Goal: Find specific page/section: Find specific page/section

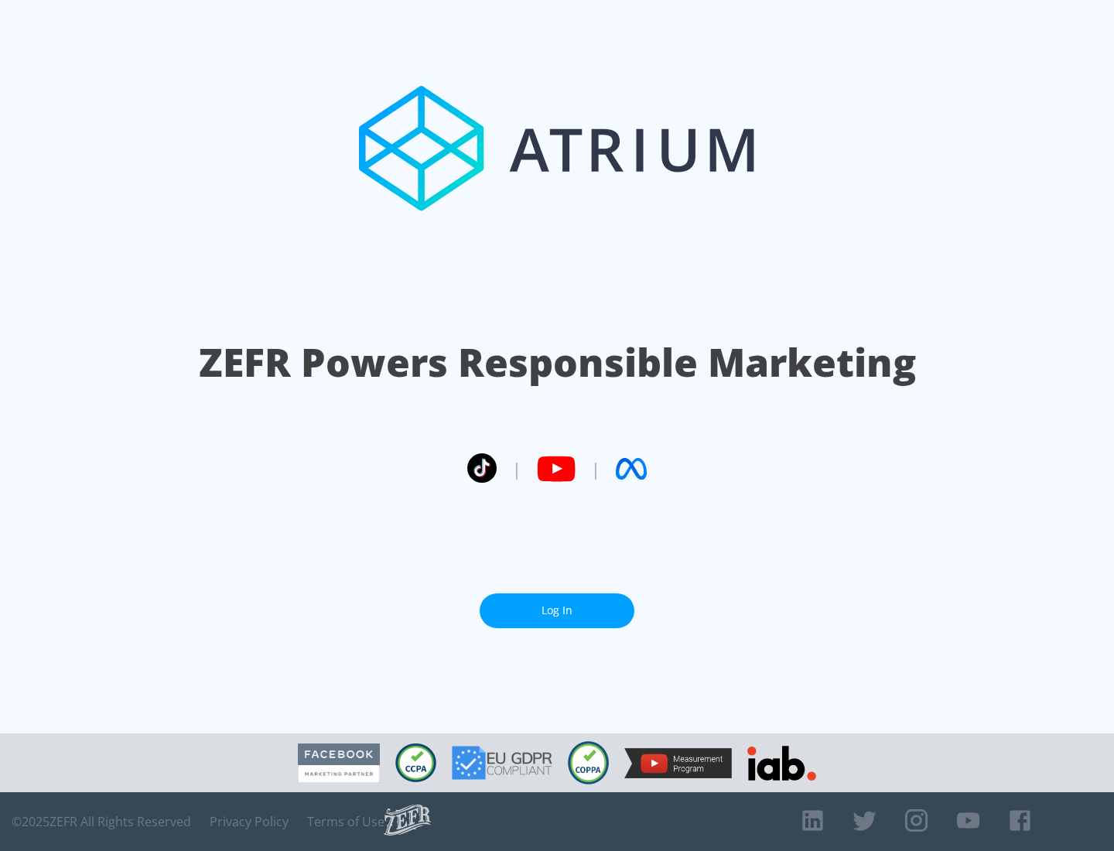
click at [557, 604] on link "Log In" at bounding box center [557, 610] width 155 height 35
